Goal: Information Seeking & Learning: Learn about a topic

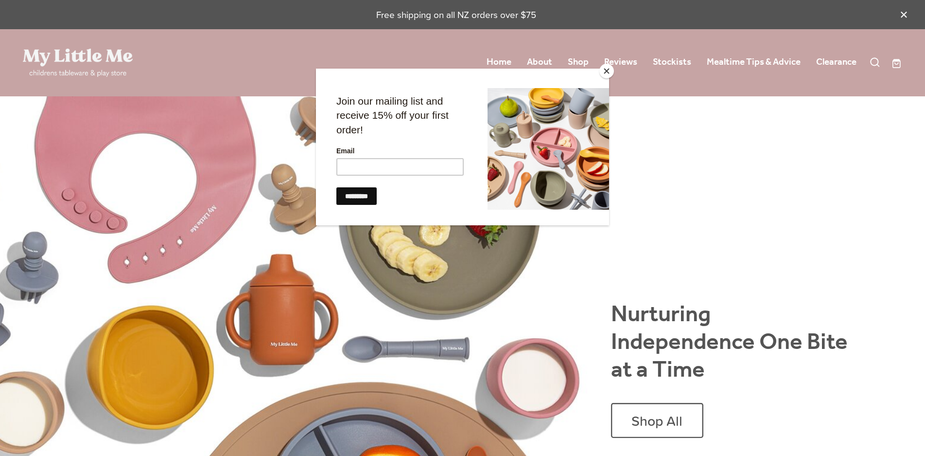
click at [606, 69] on button "Close" at bounding box center [607, 71] width 15 height 15
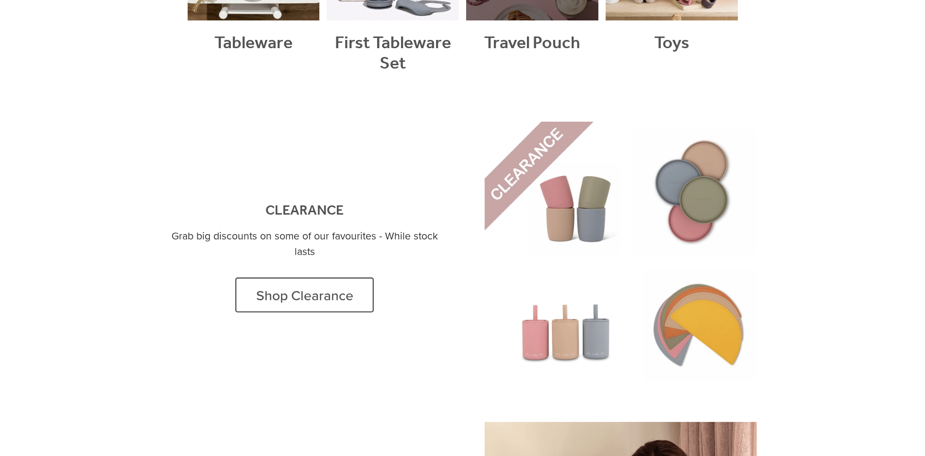
scroll to position [703, 0]
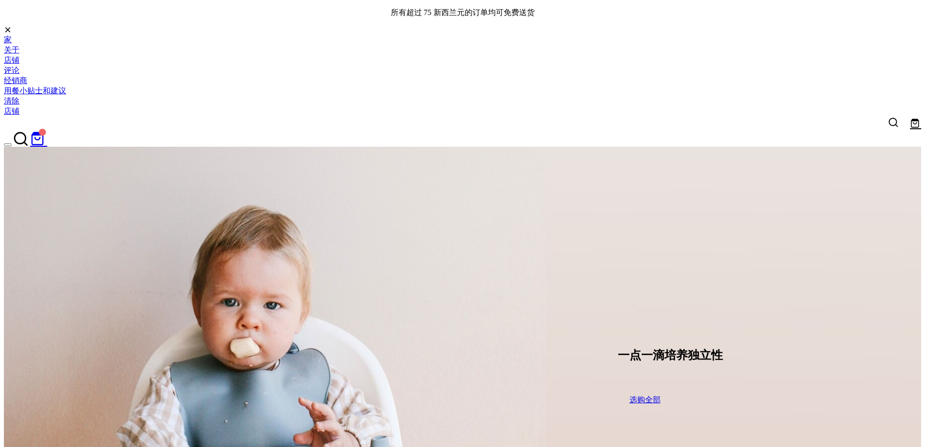
click at [14, 51] on font "关于" at bounding box center [12, 50] width 16 height 8
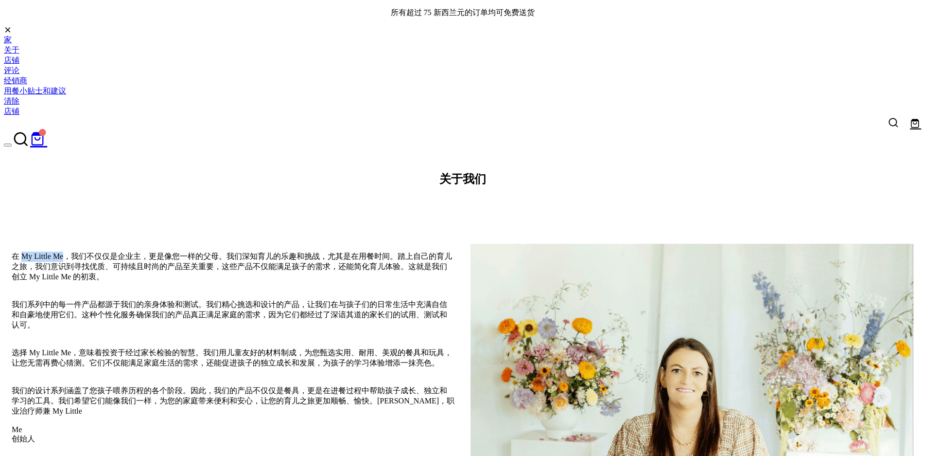
drag, startPoint x: 202, startPoint y: 203, endPoint x: 253, endPoint y: 207, distance: 51.7
click at [253, 252] on font "在 My Little Me，我们不仅仅是企业主，更是像您一样的父母。我们深知育儿的乐趣和挑战，尤其是在用餐时间。踏上自己的育儿之旅，我们意识到寻找优质、可持…" at bounding box center [232, 266] width 441 height 29
copy font "My Little Me"
click at [19, 63] on font "店铺" at bounding box center [12, 60] width 16 height 8
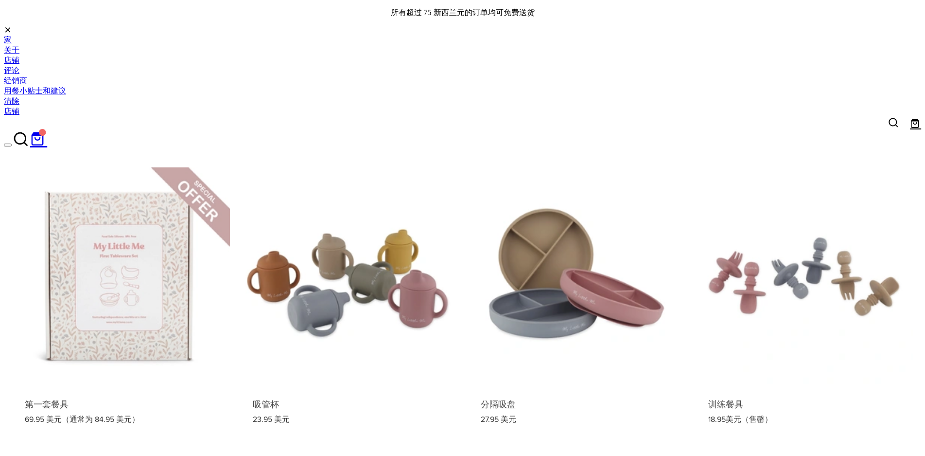
click at [894, 122] on span at bounding box center [894, 122] width 10 height 10
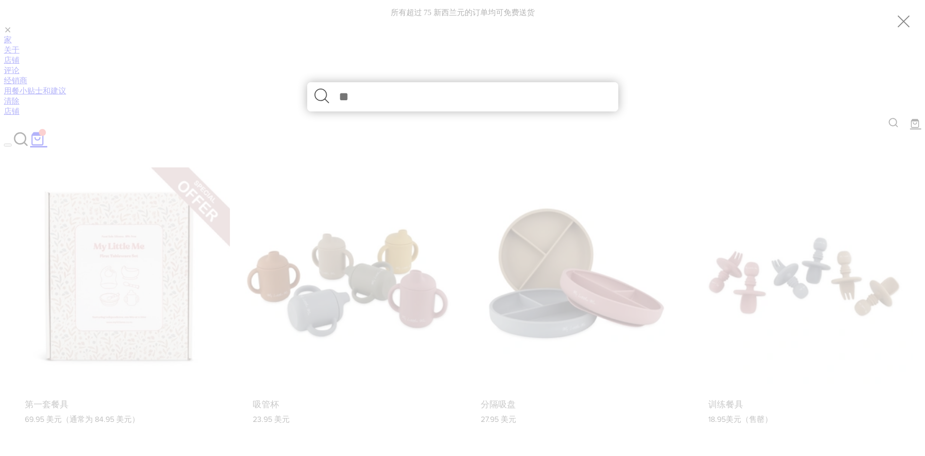
click at [402, 102] on input "text" at bounding box center [462, 96] width 311 height 29
drag, startPoint x: 398, startPoint y: 95, endPoint x: 341, endPoint y: 95, distance: 56.9
click at [341, 95] on input "******" at bounding box center [462, 96] width 311 height 29
type input "*******"
click at [393, 271] on div at bounding box center [462, 228] width 925 height 456
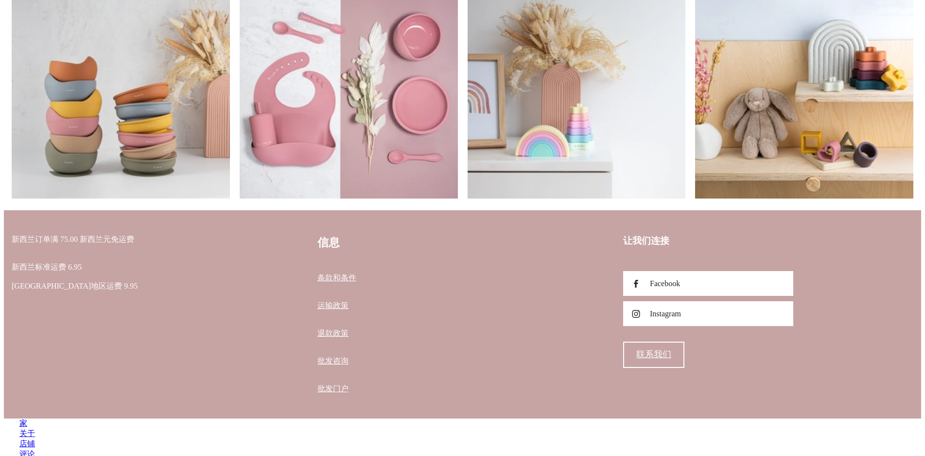
scroll to position [2687, 0]
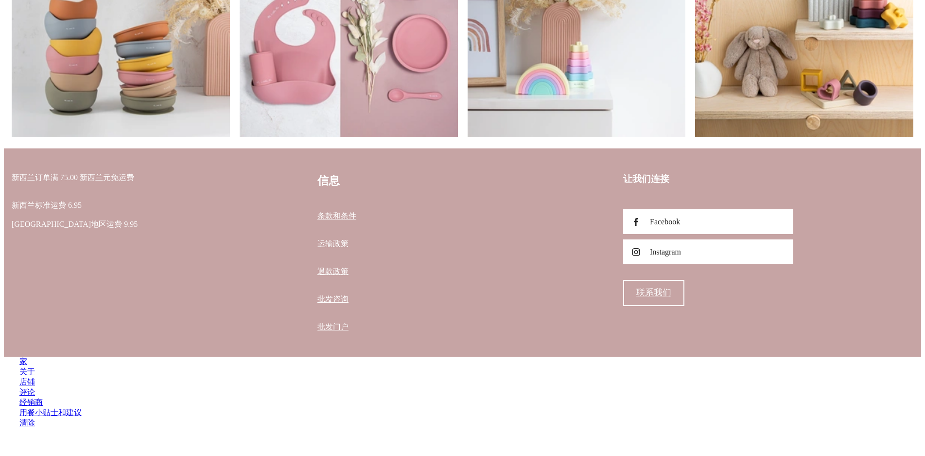
click at [652, 288] on font "联系我们" at bounding box center [653, 292] width 35 height 10
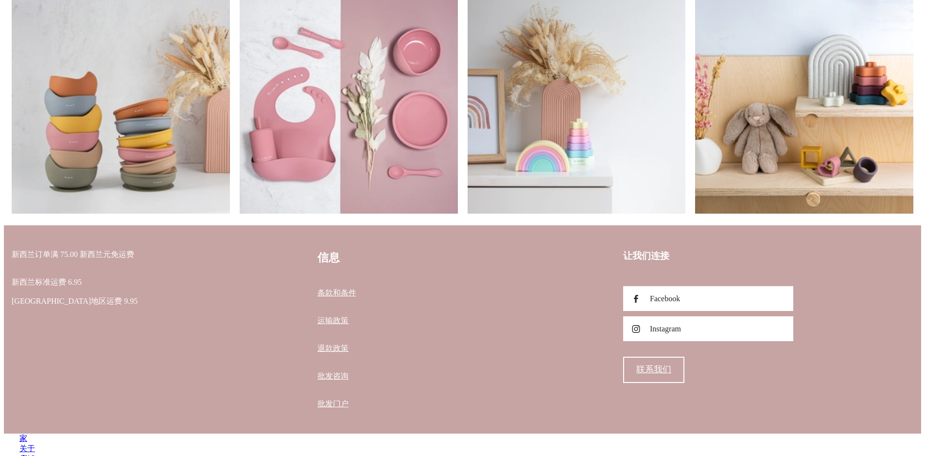
scroll to position [2347, 0]
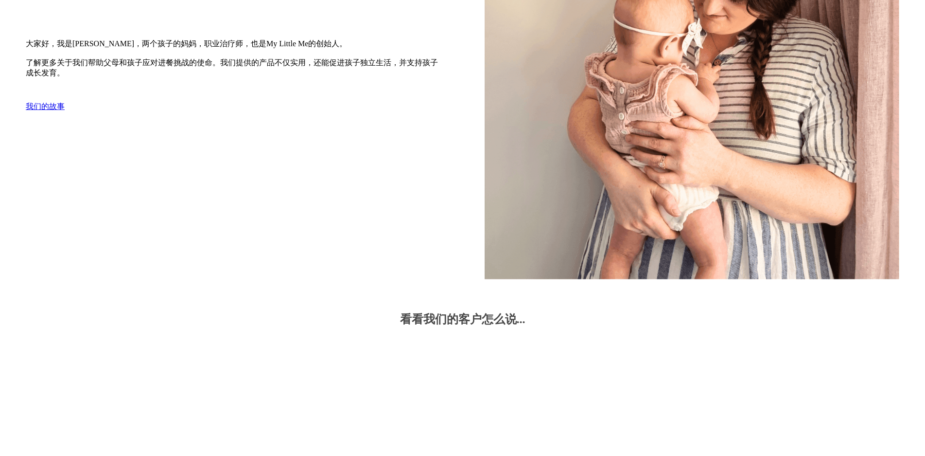
scroll to position [1777, 0]
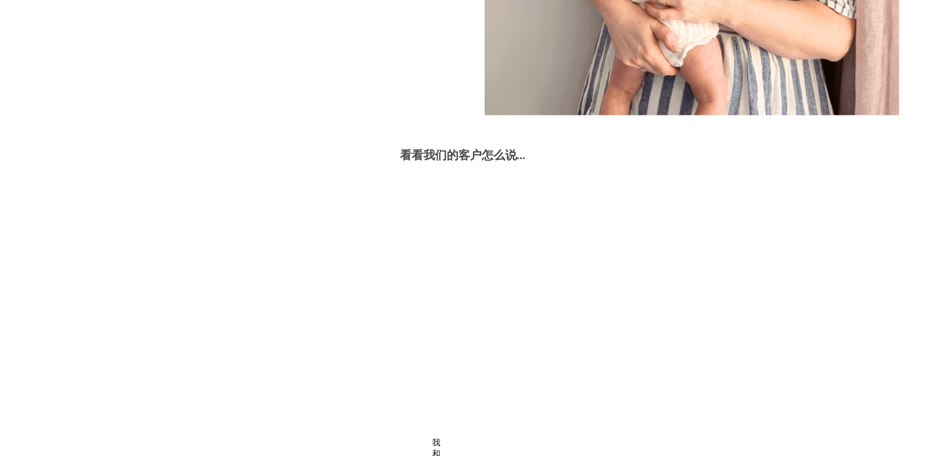
scroll to position [2118, 0]
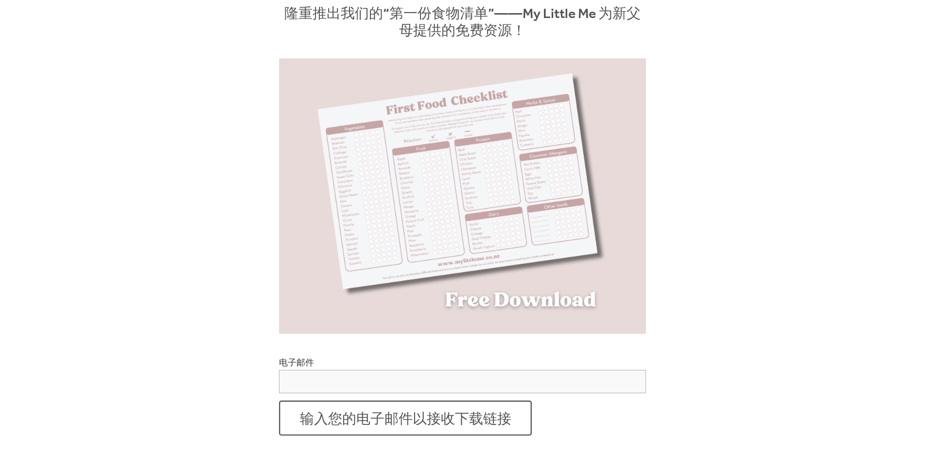
scroll to position [389, 0]
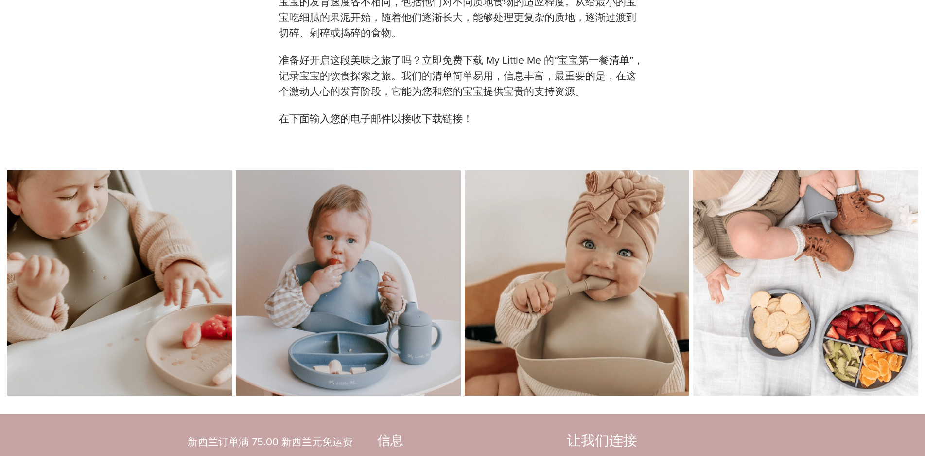
scroll to position [1070, 0]
